Goal: Find specific page/section: Find specific page/section

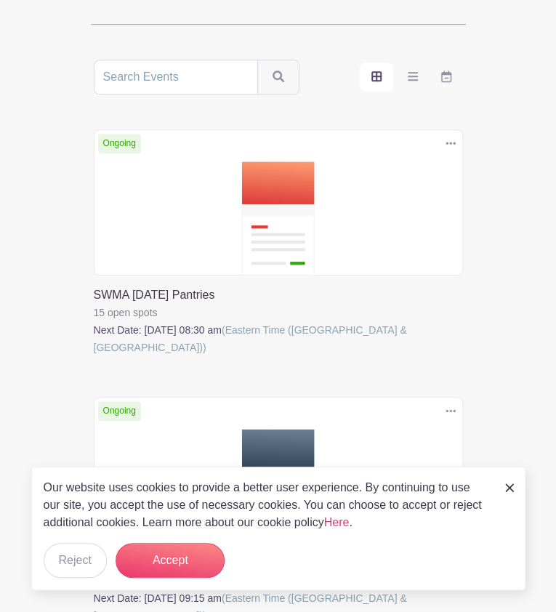
scroll to position [389, 0]
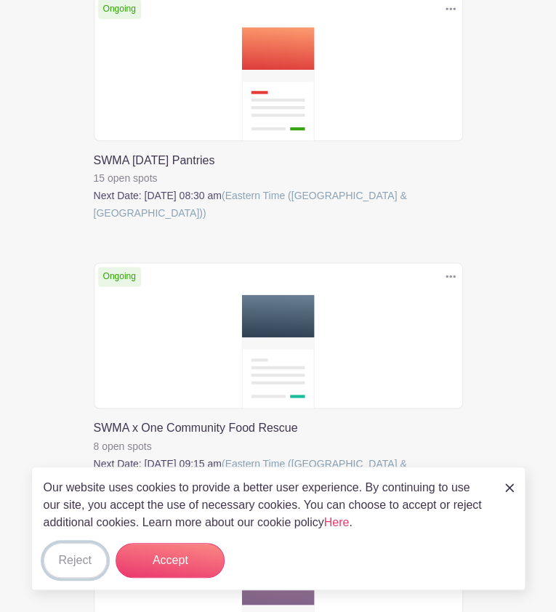
click at [73, 565] on button "Reject" at bounding box center [75, 560] width 63 height 35
click at [514, 488] on img at bounding box center [510, 488] width 9 height 9
click at [509, 490] on img at bounding box center [510, 488] width 9 height 9
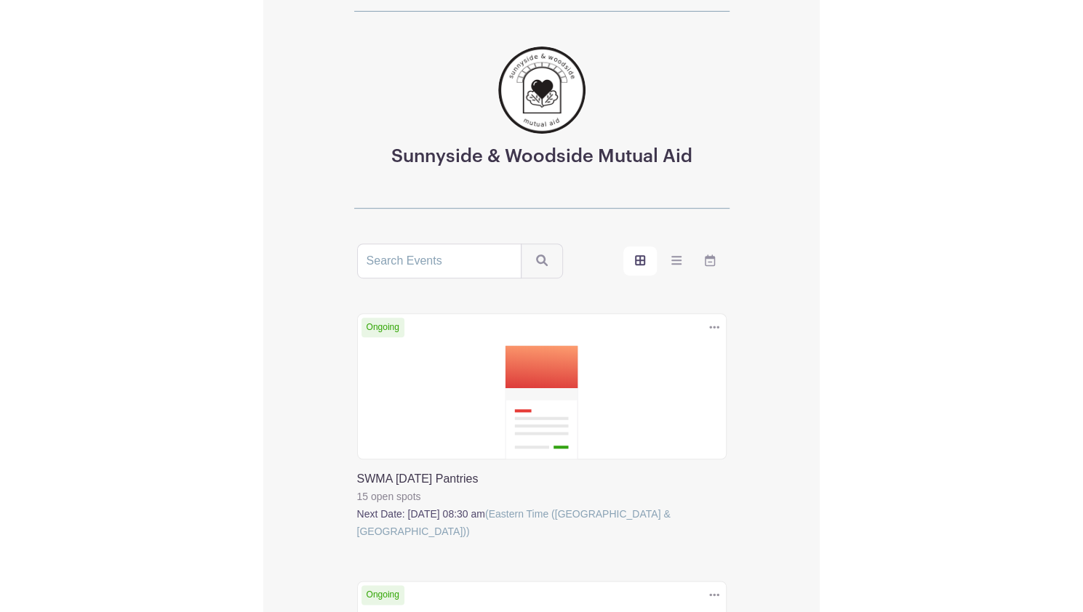
scroll to position [0, 0]
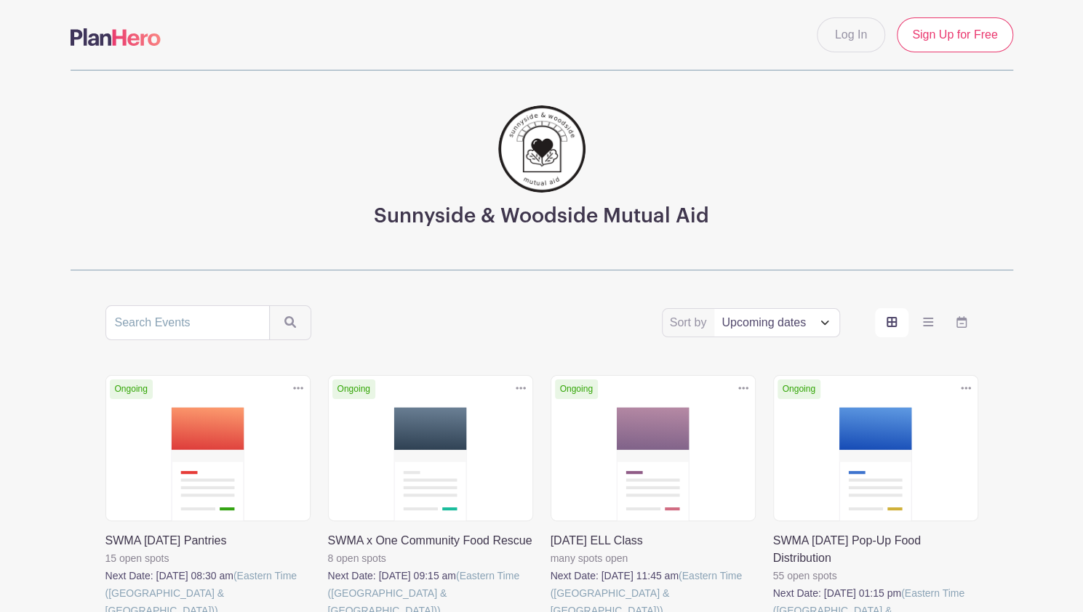
click at [556, 321] on select "Title Recently modified Newest Upcoming dates" at bounding box center [776, 323] width 124 height 28
click at [556, 327] on div "Sort by Title Recently modified Newest Upcoming dates" at bounding box center [541, 322] width 873 height 35
click at [189, 312] on input "search" at bounding box center [187, 322] width 164 height 35
click at [502, 281] on div "Sunnyside & Woodside Mutual Aid Sort by Title Recently modified Newest Upcoming…" at bounding box center [542, 525] width 960 height 911
click at [556, 319] on label "order and view" at bounding box center [891, 322] width 33 height 29
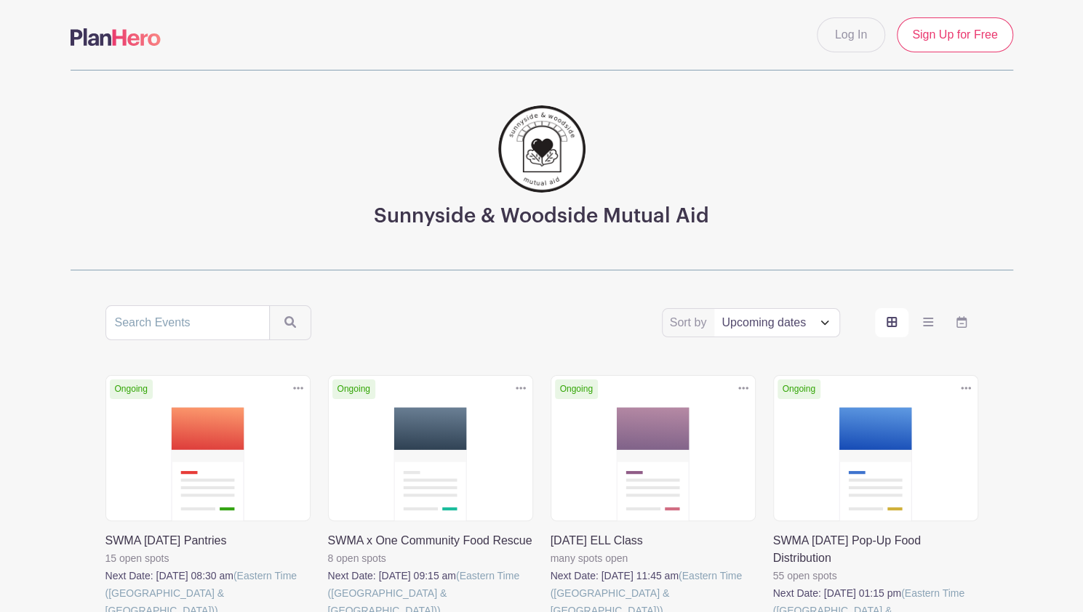
click at [0, 0] on input "order and view" at bounding box center [0, 0] width 0 height 0
click at [556, 316] on icon "order and view" at bounding box center [928, 322] width 10 height 12
click at [0, 0] on input "order and view" at bounding box center [0, 0] width 0 height 0
